Goal: Check status: Check status

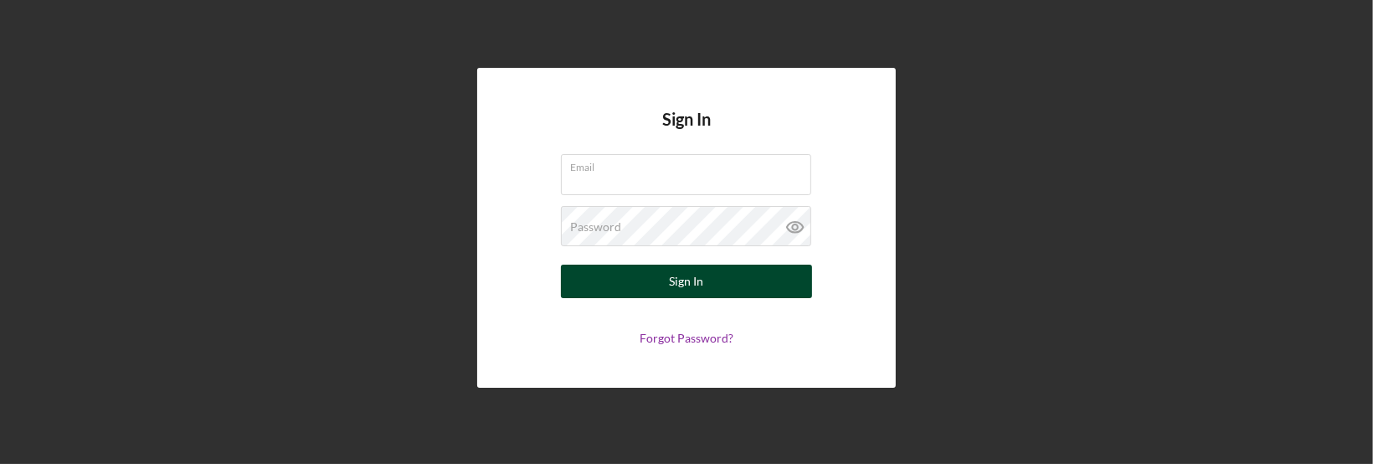
type input "[EMAIL_ADDRESS][DOMAIN_NAME]"
click at [644, 290] on button "Sign In" at bounding box center [686, 280] width 251 height 33
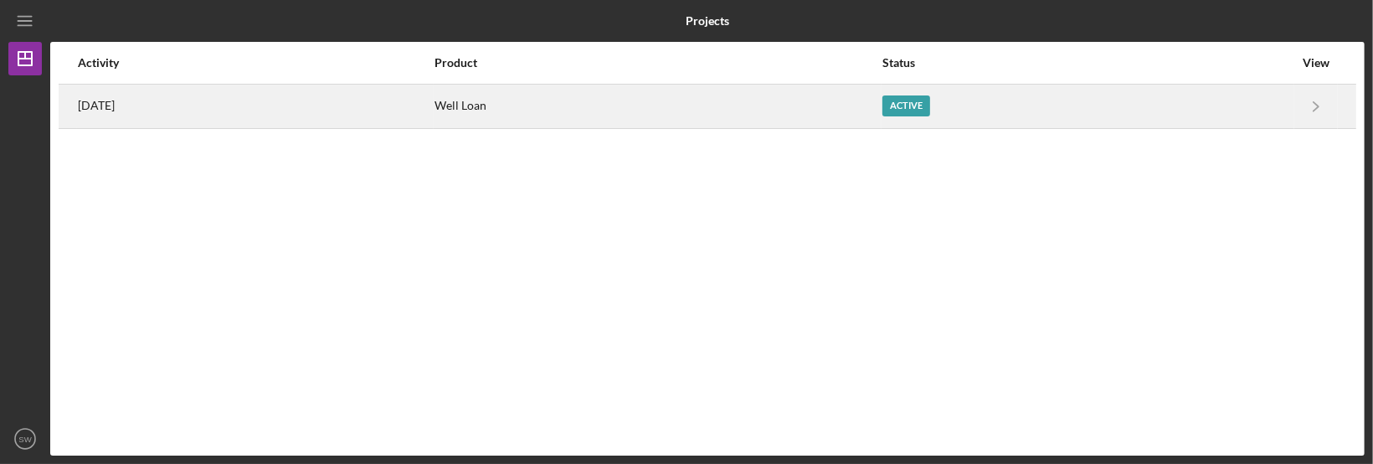
click at [521, 106] on div "Well Loan" at bounding box center [657, 106] width 446 height 42
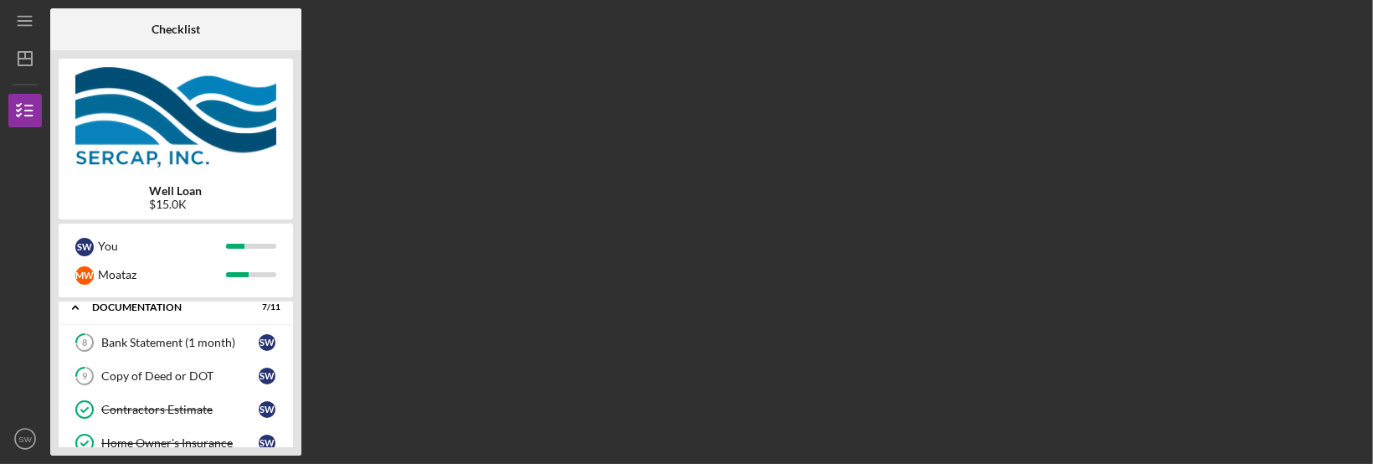
scroll to position [47, 0]
